Goal: Information Seeking & Learning: Learn about a topic

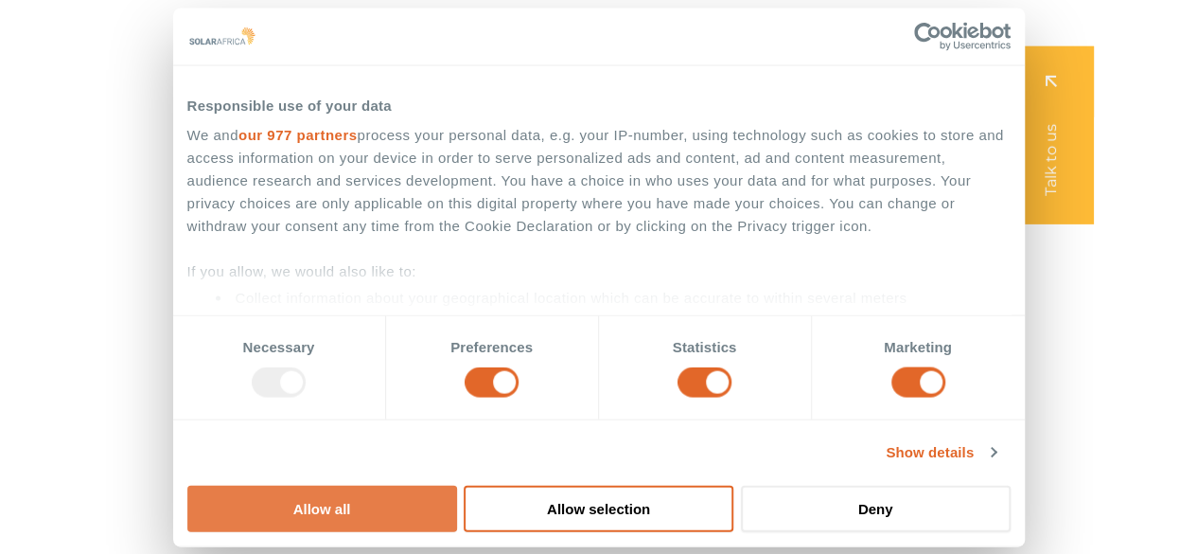
click at [457, 485] on button "Allow all" at bounding box center [322, 508] width 270 height 46
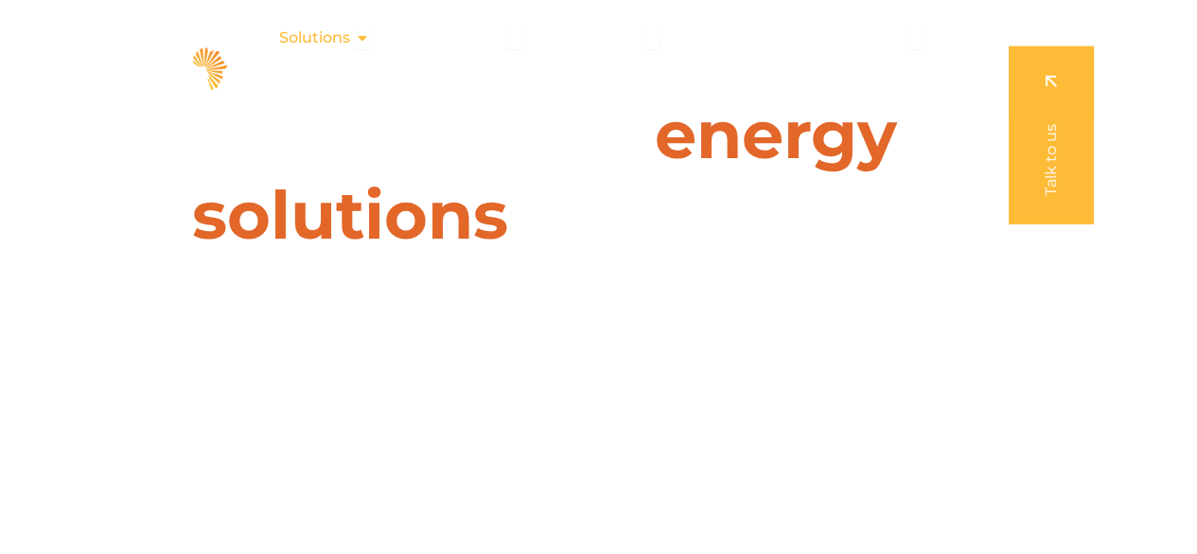
click at [345, 39] on span "Solutions" at bounding box center [314, 38] width 71 height 23
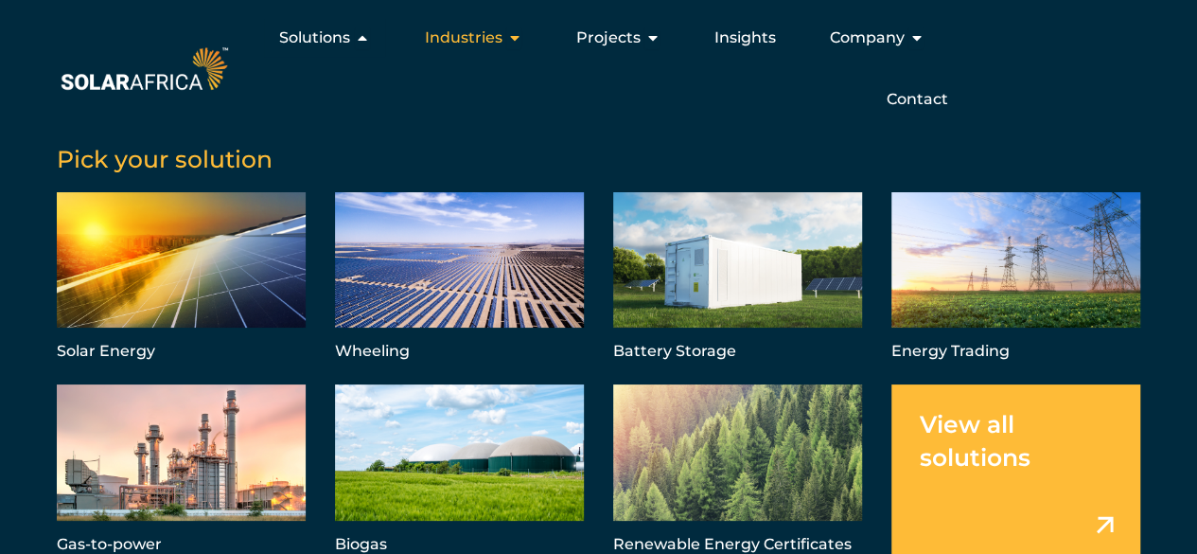
click at [483, 35] on span "Industries" at bounding box center [463, 38] width 78 height 23
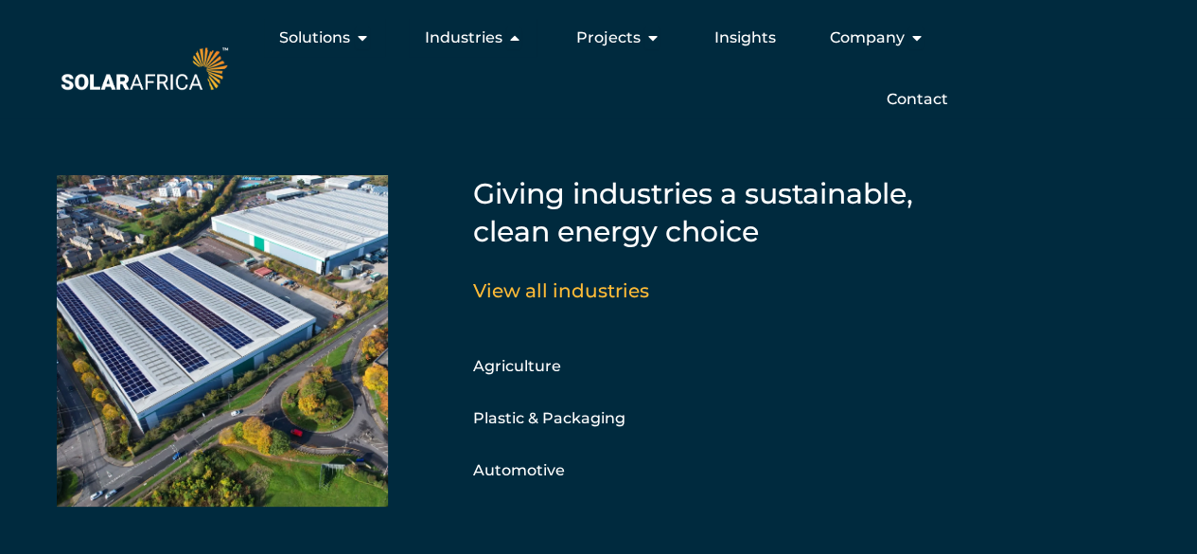
scroll to position [24, 0]
click at [615, 44] on span "Projects" at bounding box center [607, 38] width 64 height 23
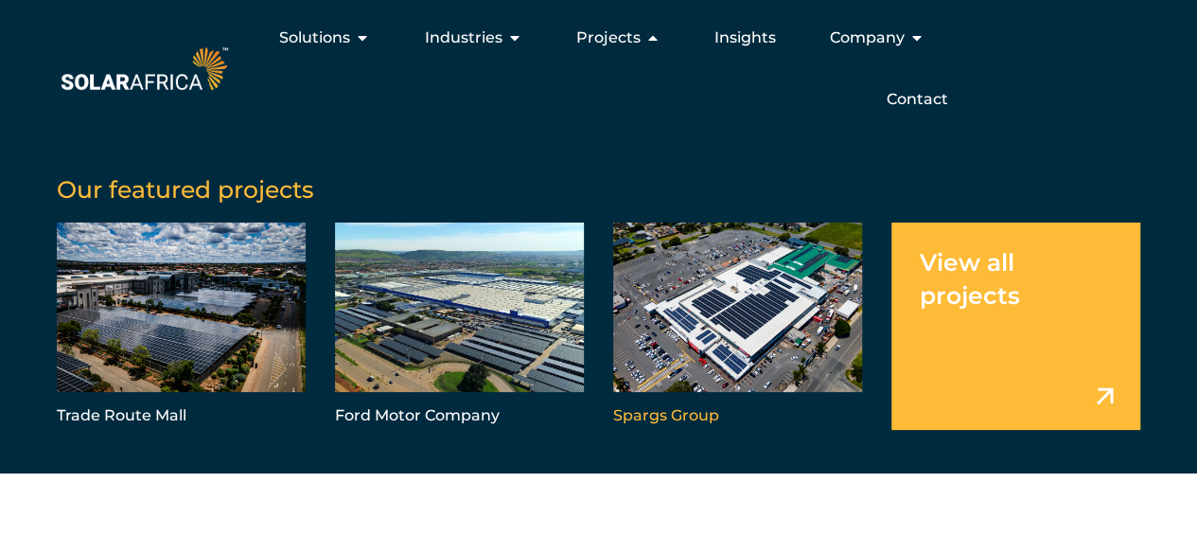
scroll to position [0, 0]
click at [892, 45] on span "Company" at bounding box center [866, 38] width 75 height 23
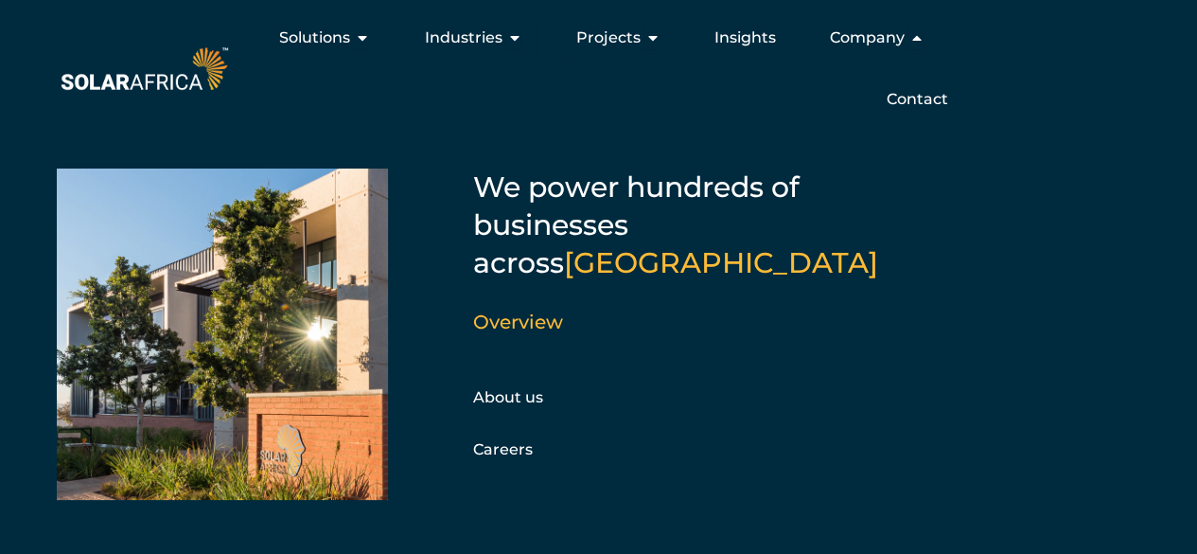
scroll to position [11, 0]
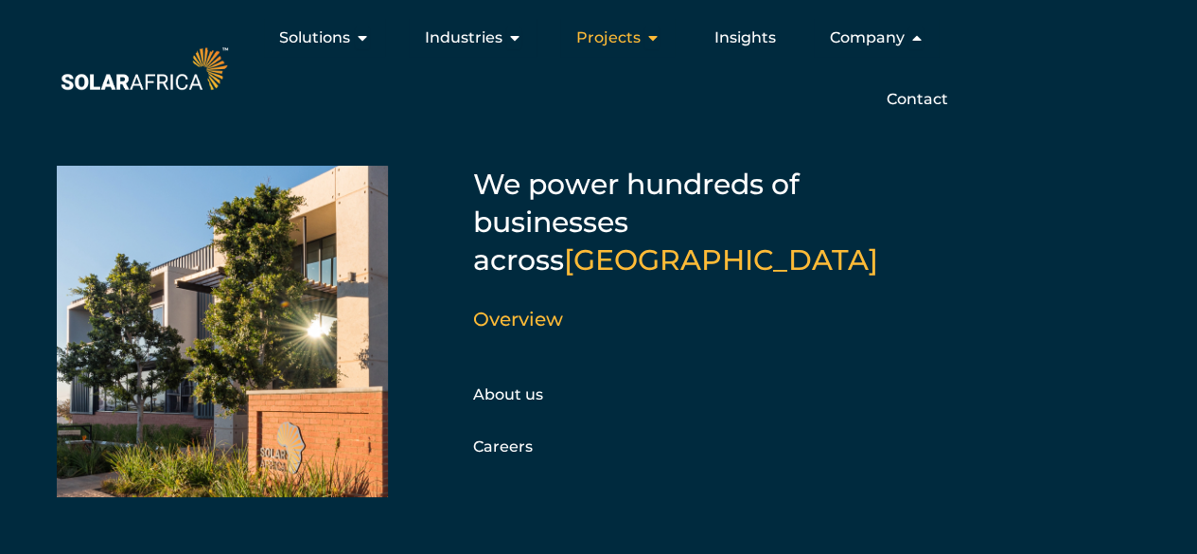
click at [631, 39] on span "Projects" at bounding box center [607, 38] width 64 height 23
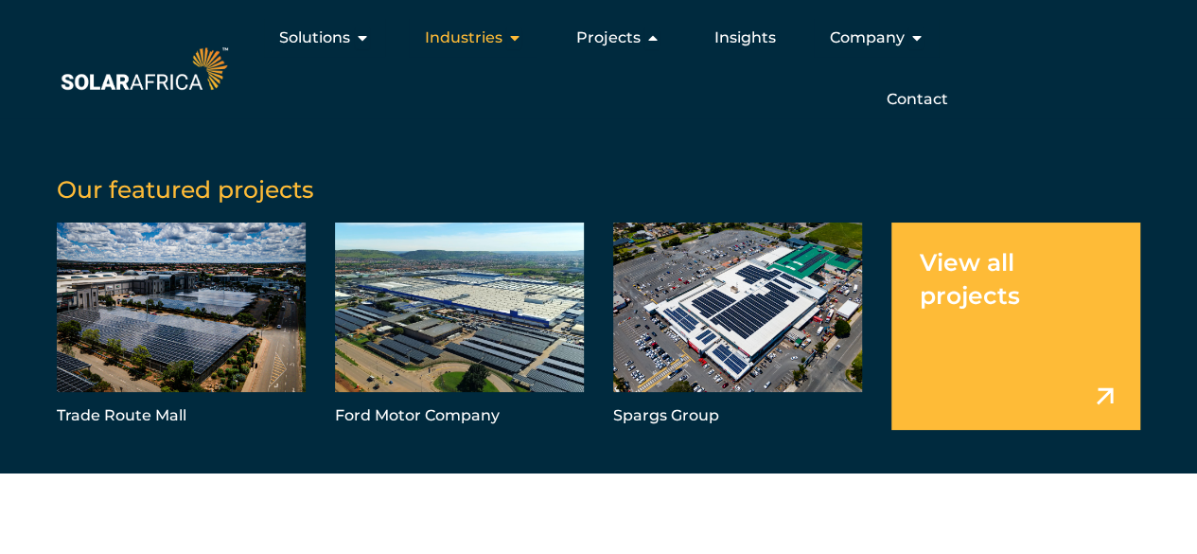
click at [468, 26] on div "Industries Close Industries Open Industries" at bounding box center [473, 38] width 128 height 38
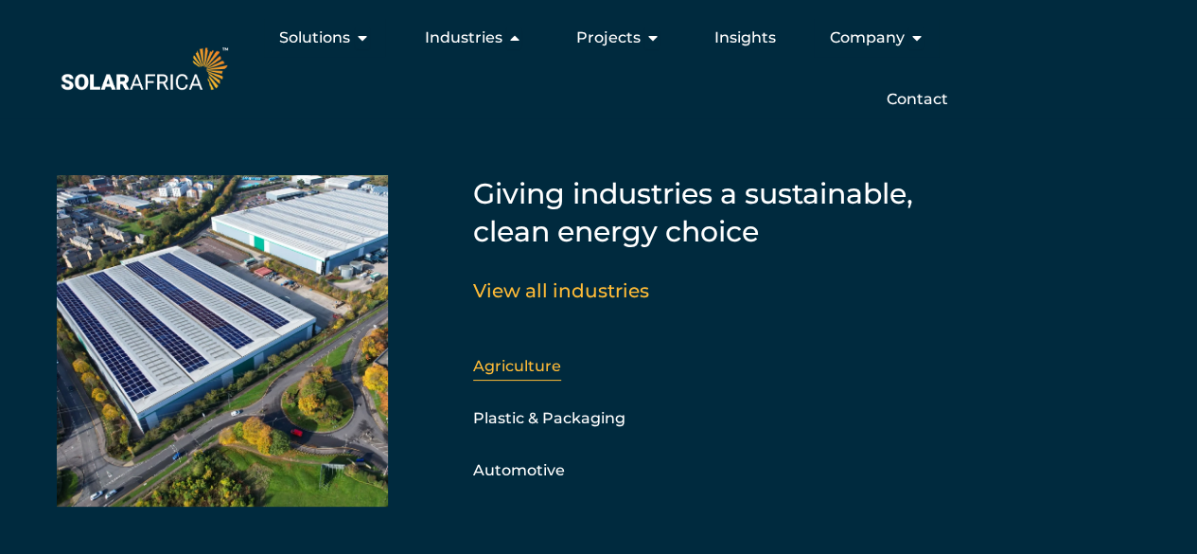
click at [520, 370] on link "Agriculture" at bounding box center [517, 366] width 88 height 18
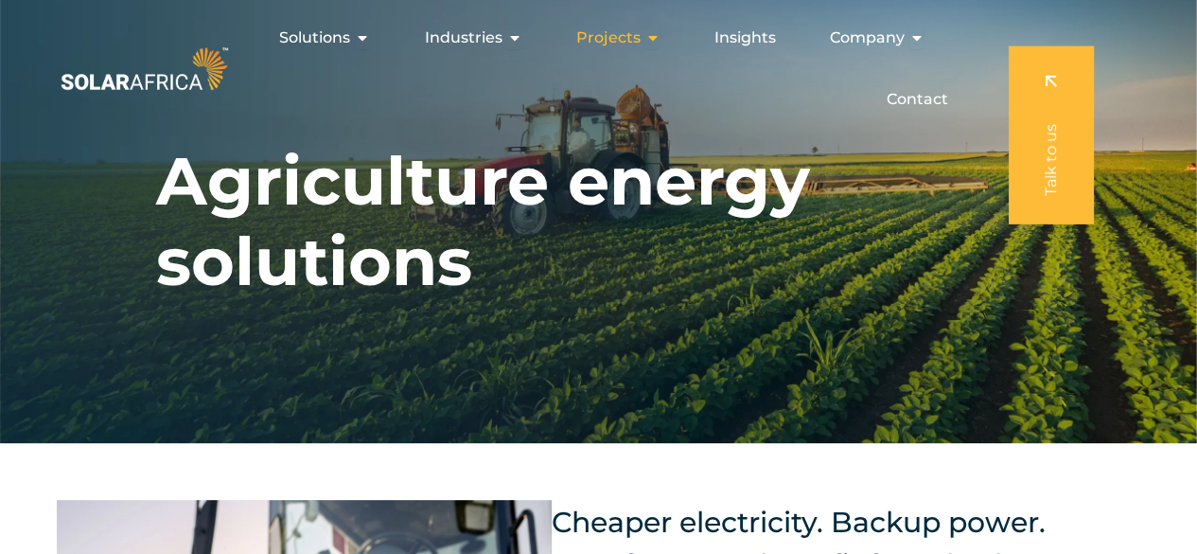
click at [631, 36] on span "Projects" at bounding box center [607, 38] width 64 height 23
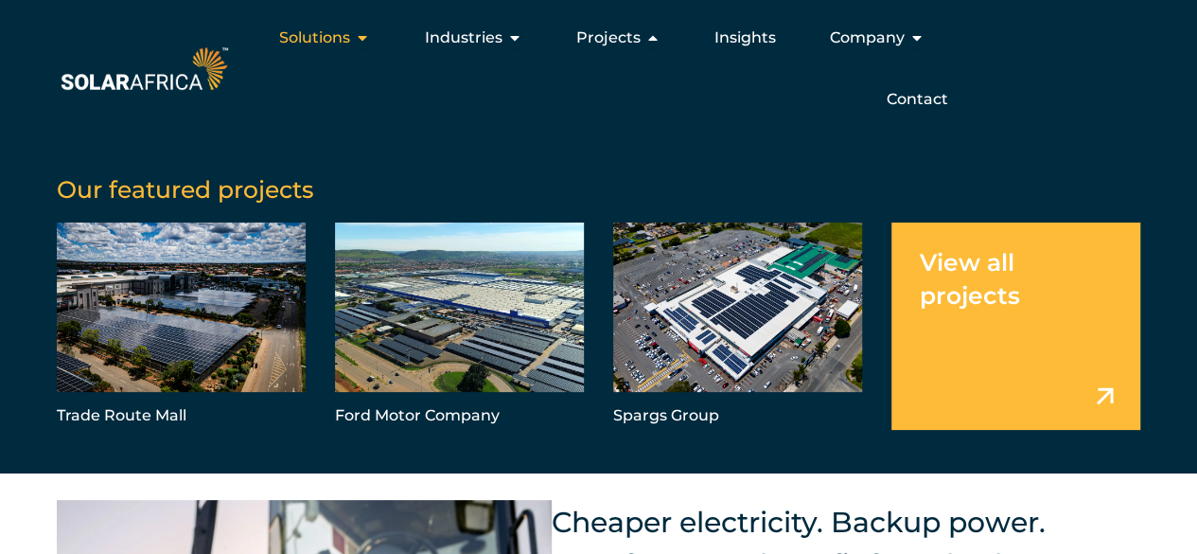
click at [325, 28] on span "Solutions" at bounding box center [314, 38] width 71 height 23
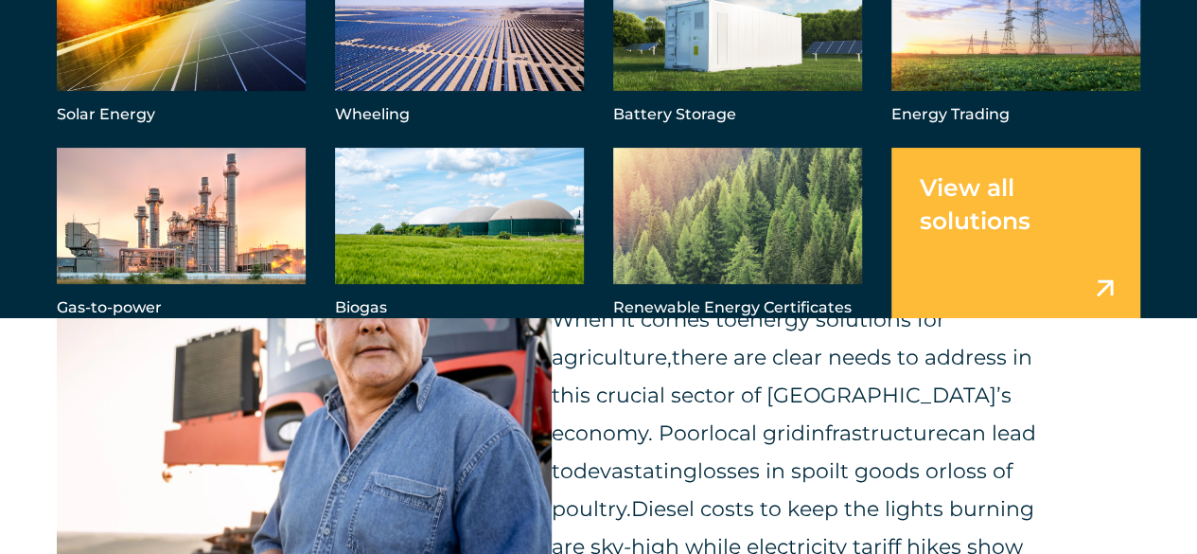
scroll to position [379, 0]
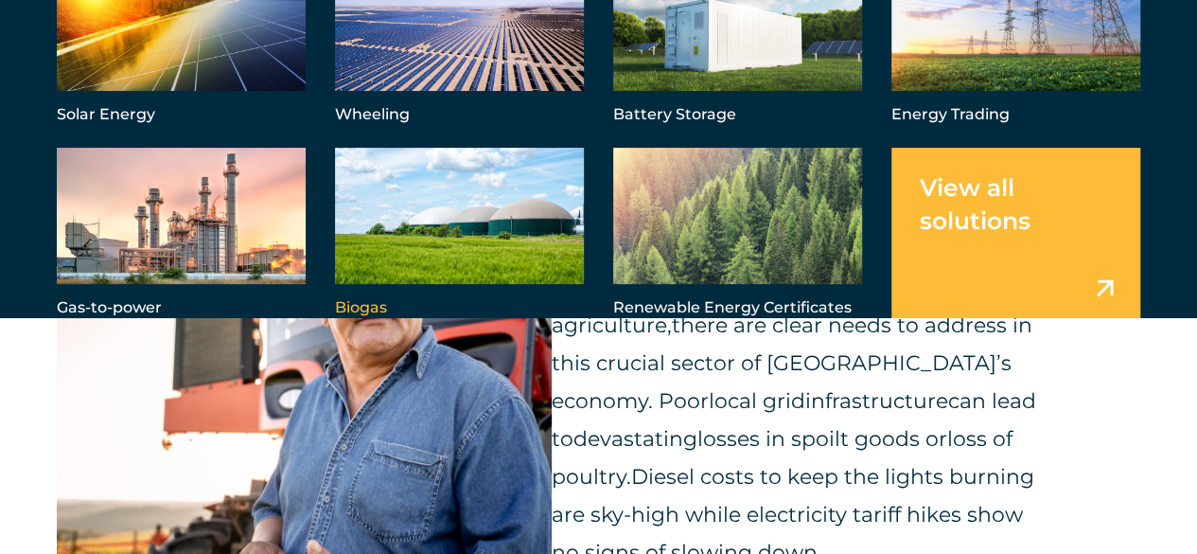
click at [373, 207] on link "Menu" at bounding box center [459, 234] width 249 height 173
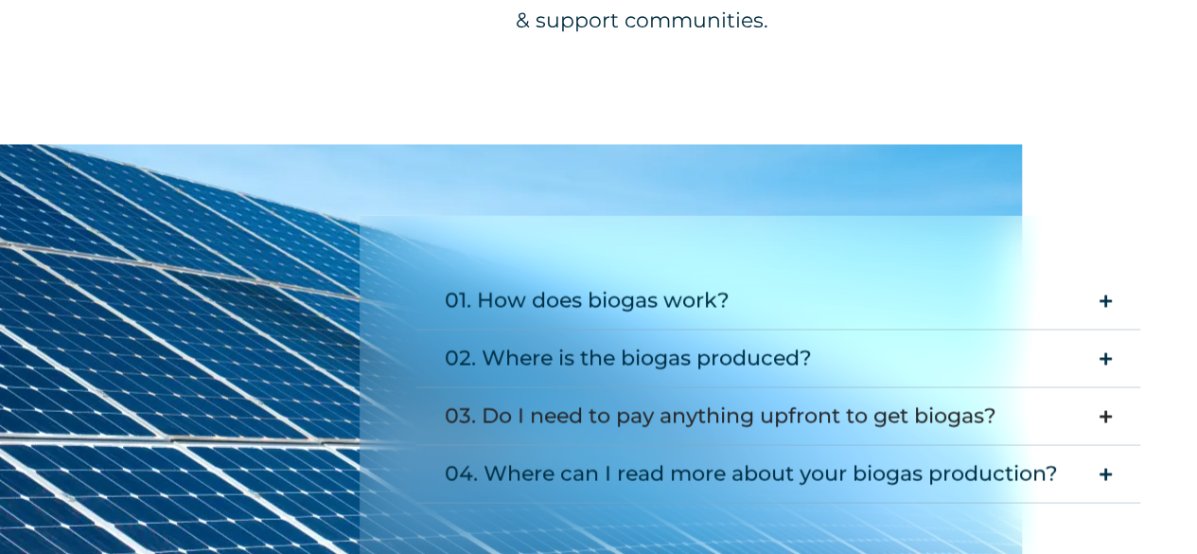
scroll to position [1645, 0]
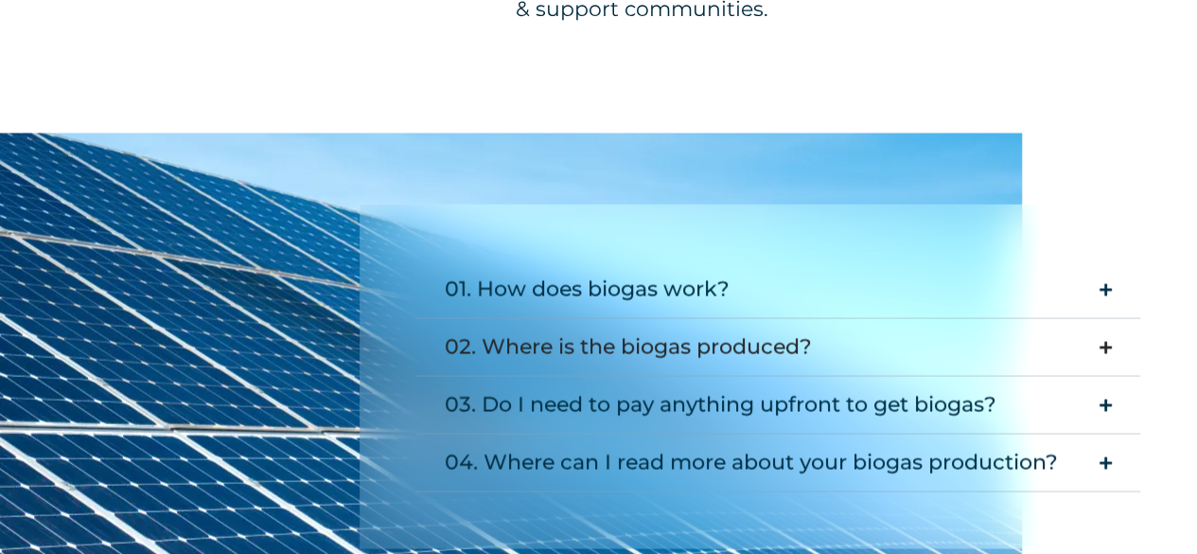
click at [822, 328] on summary "02. Where is the biogas produced?" at bounding box center [778, 347] width 725 height 58
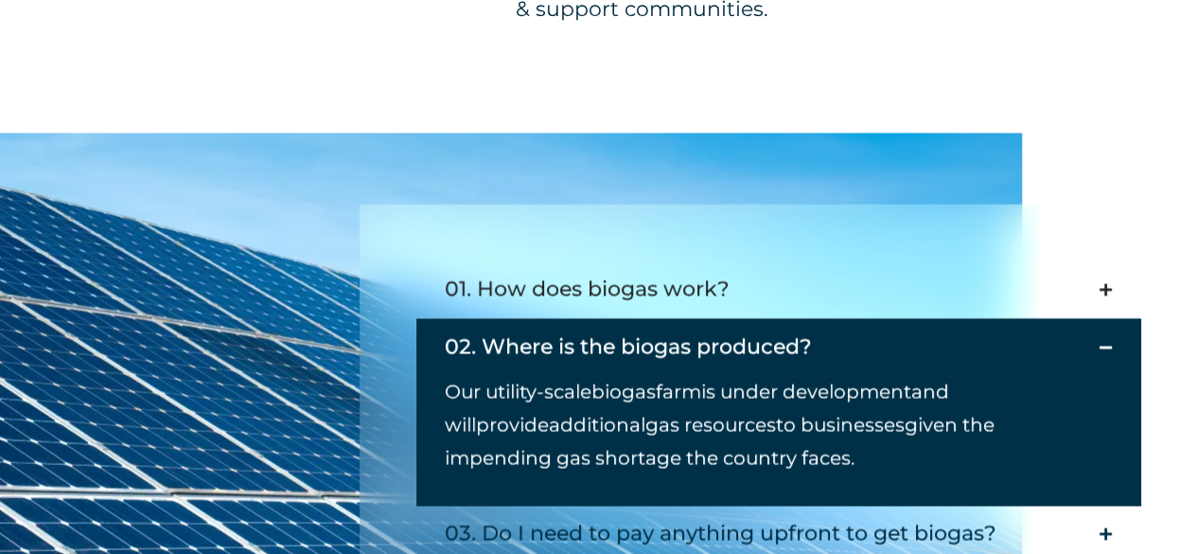
click at [688, 270] on div "01. How does biogas work?" at bounding box center [587, 289] width 285 height 38
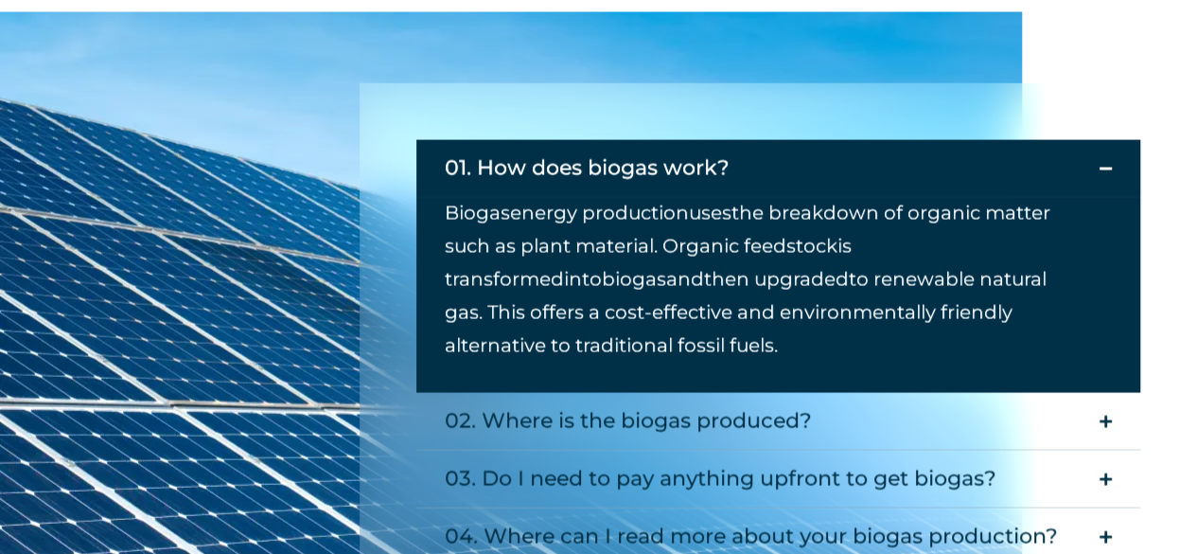
scroll to position [1858, 0]
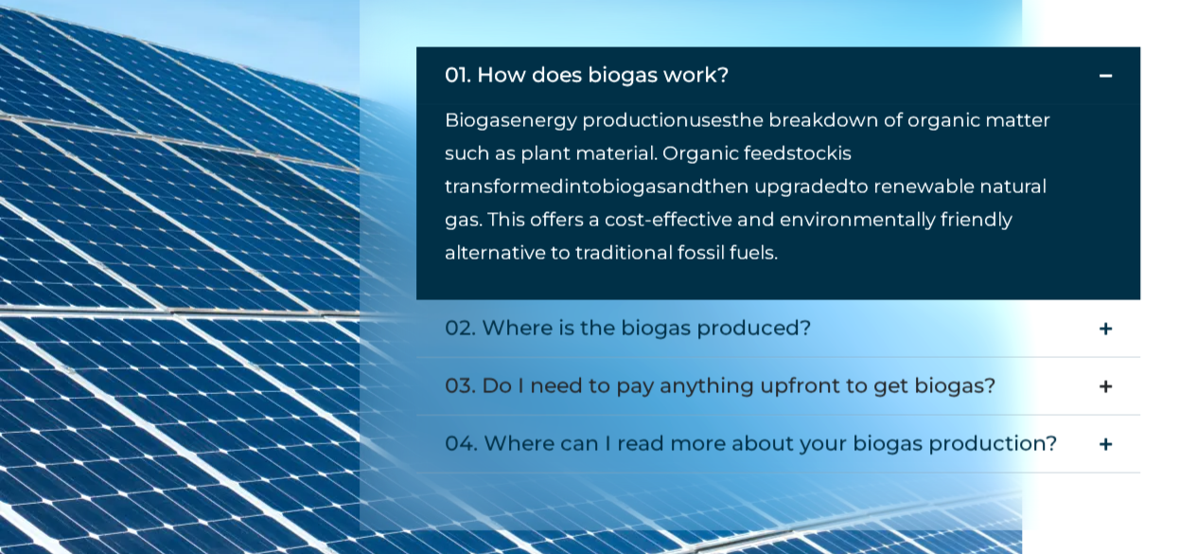
click at [701, 367] on div "03. Do I need to pay anything upfront to get biogas?" at bounding box center [721, 386] width 552 height 38
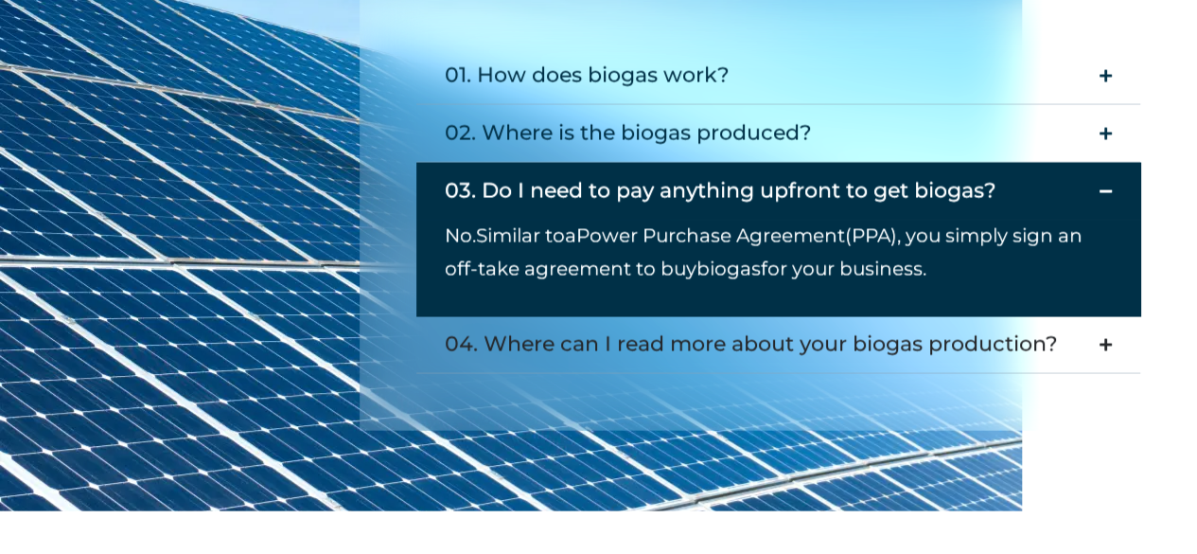
click at [735, 326] on div "04. Where can I read more about your biogas production?" at bounding box center [751, 345] width 613 height 38
